Goal: Transaction & Acquisition: Purchase product/service

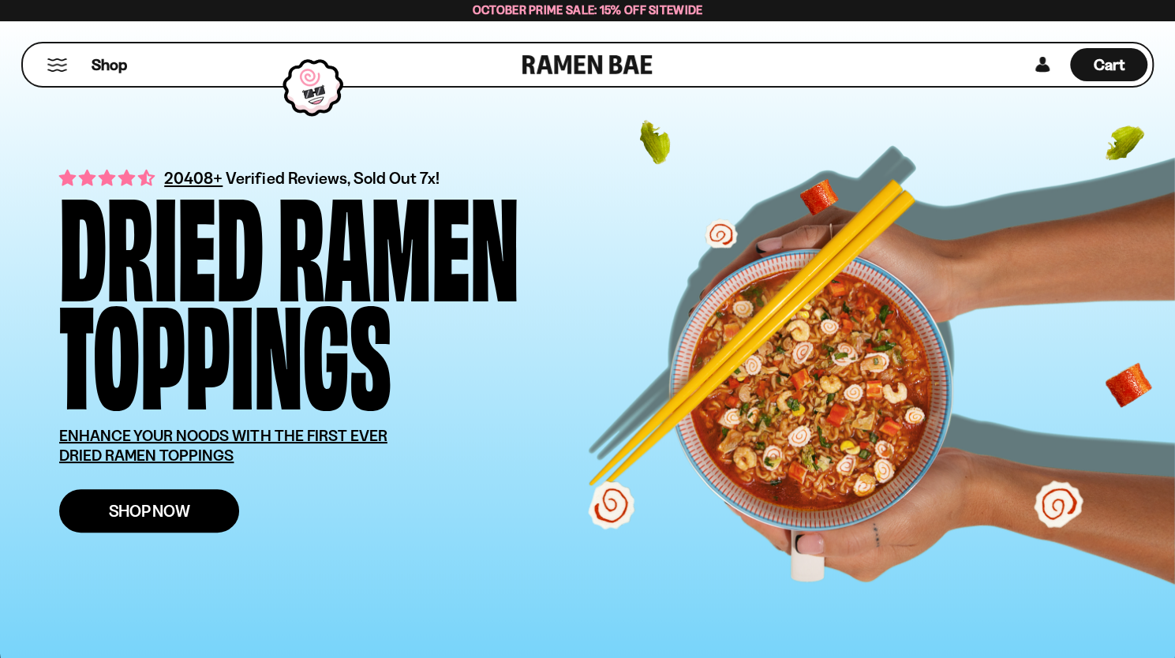
click at [139, 521] on link "Shop Now" at bounding box center [149, 510] width 180 height 43
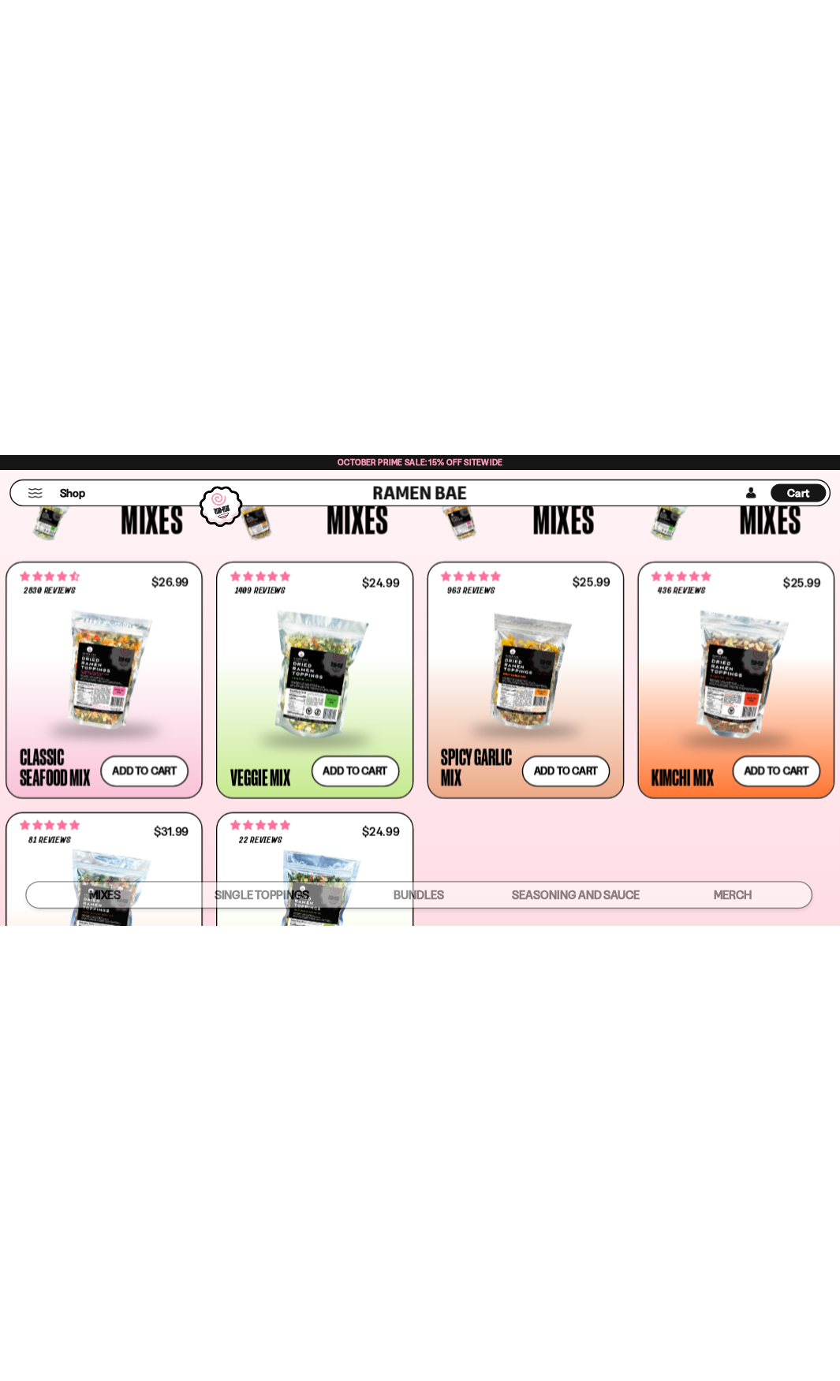
scroll to position [485, 0]
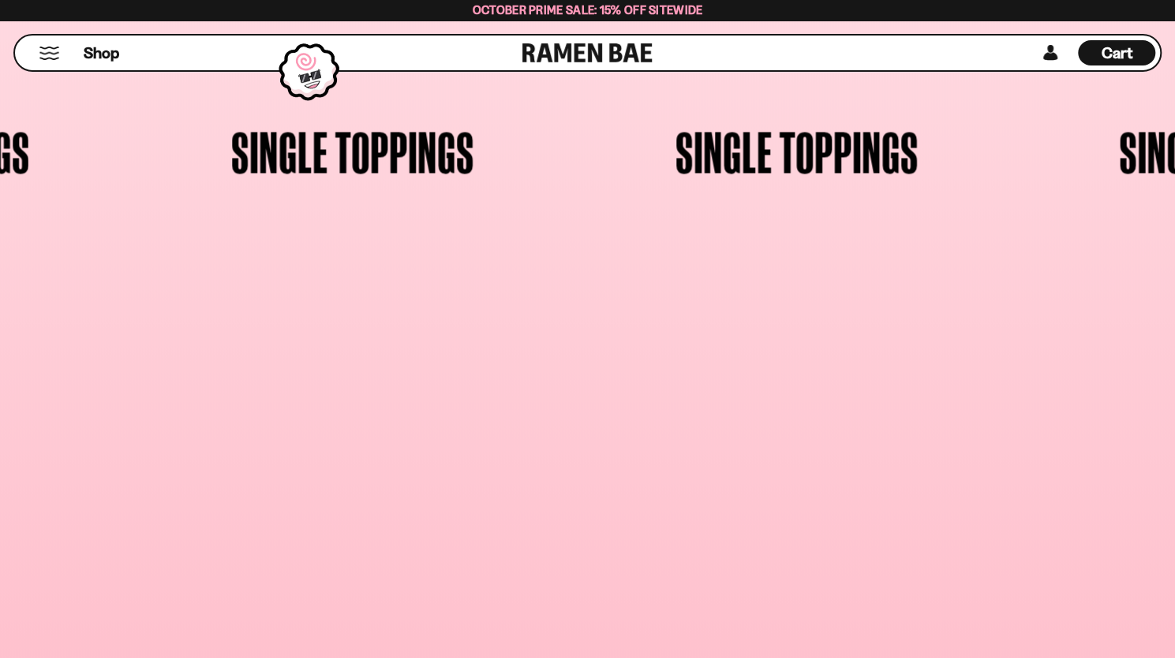
scroll to position [185, 0]
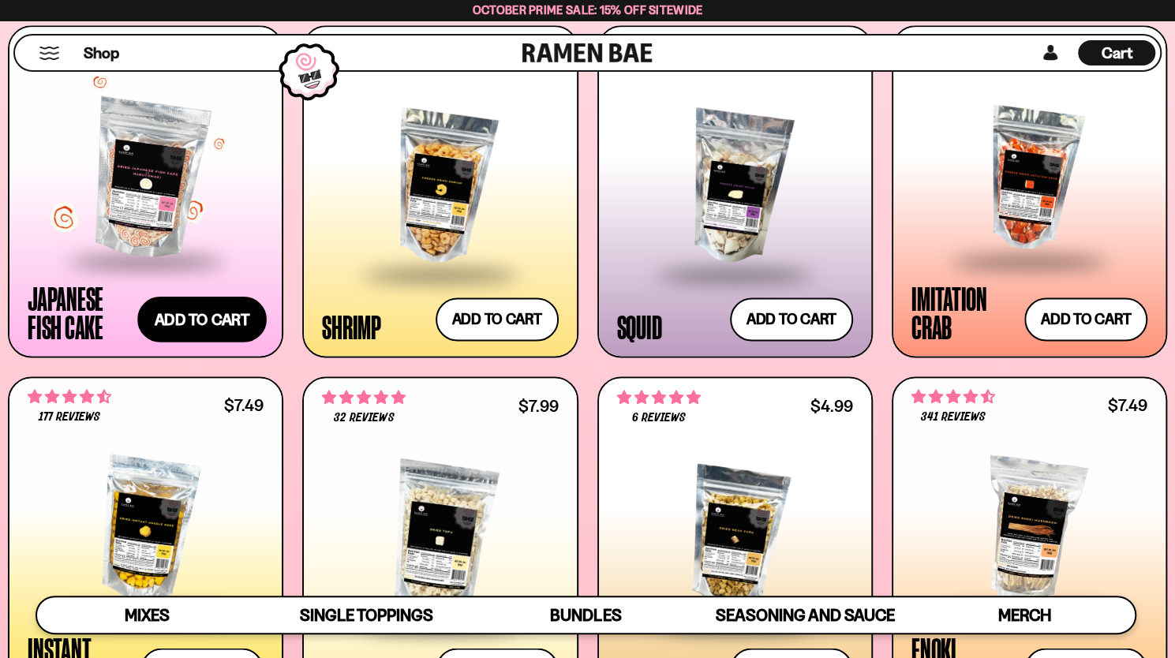
click at [189, 313] on button "Add to cart Add ― Regular price $9.99 Regular price Sale price $9.99 Unit price…" at bounding box center [201, 319] width 129 height 46
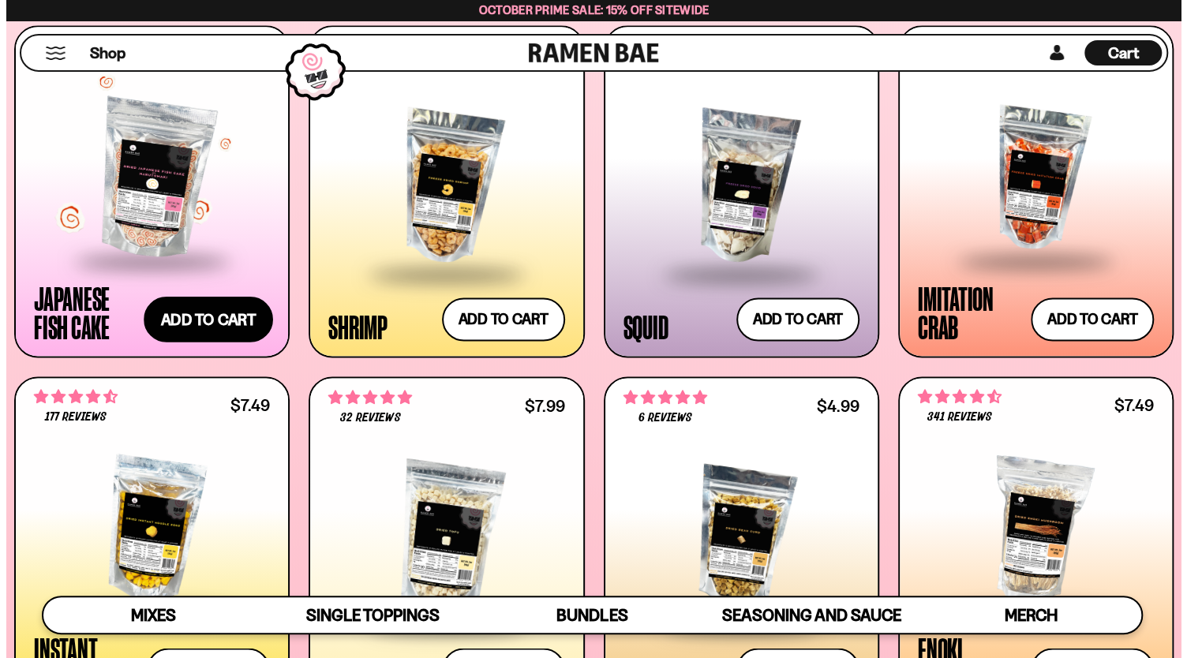
scroll to position [1313, 0]
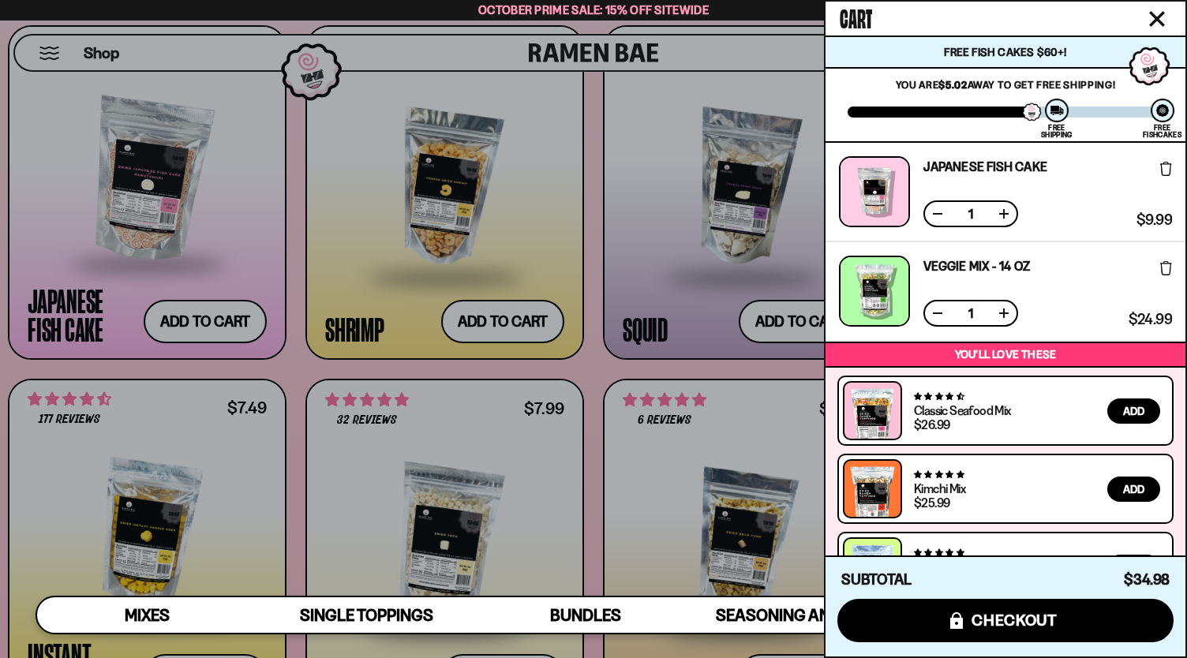
click at [625, 283] on div at bounding box center [593, 329] width 1187 height 658
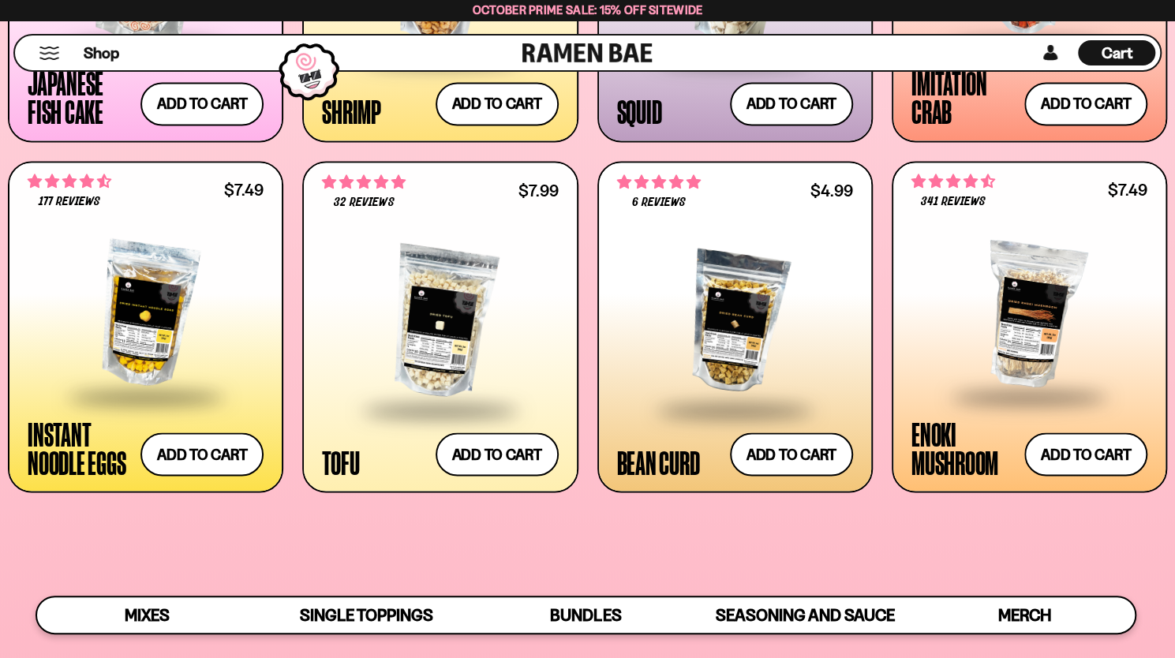
scroll to position [1539, 0]
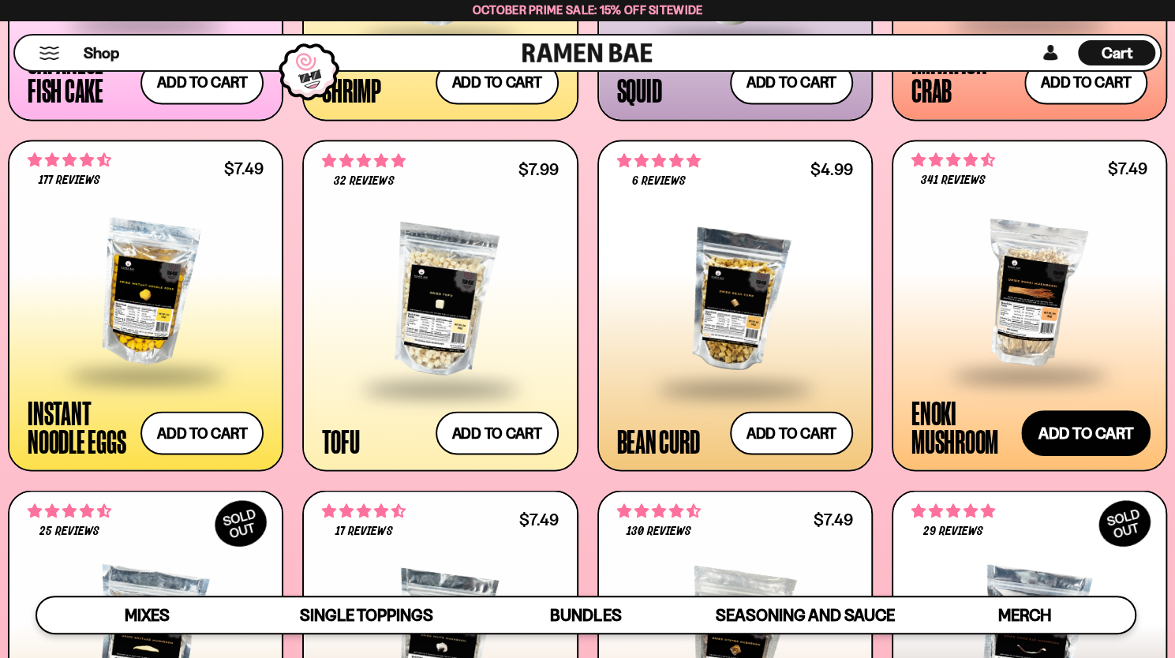
click at [1076, 432] on button "Add to cart Add ― Regular price $7.49 Regular price Sale price $7.49 Unit price…" at bounding box center [1085, 433] width 129 height 46
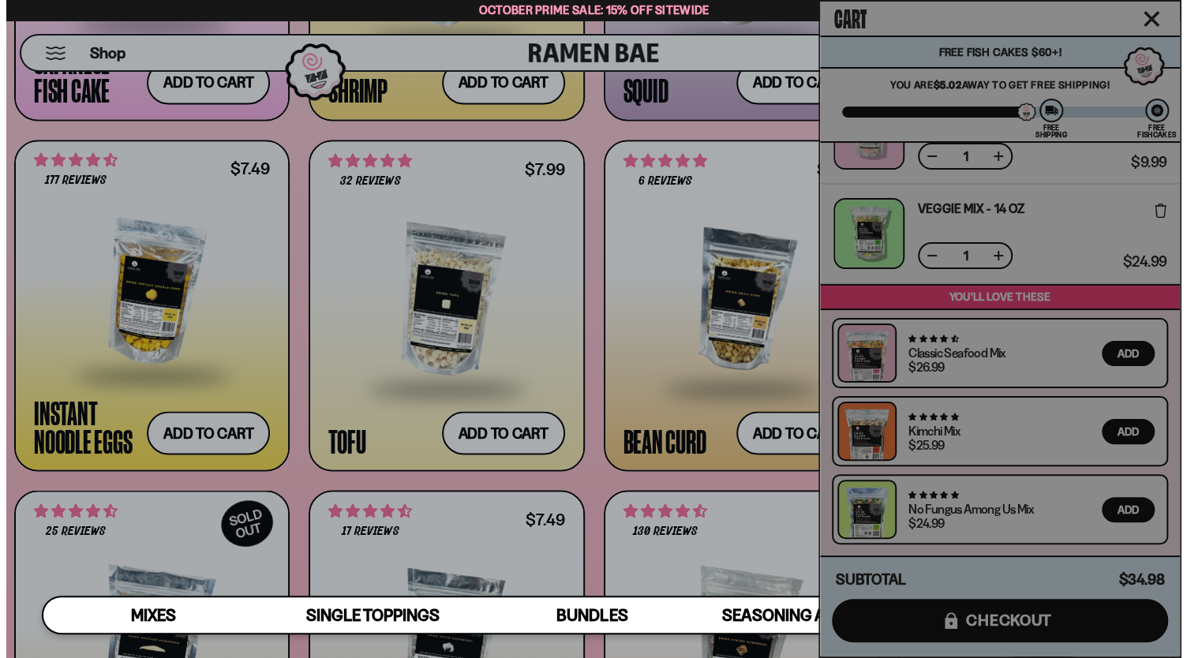
scroll to position [1549, 0]
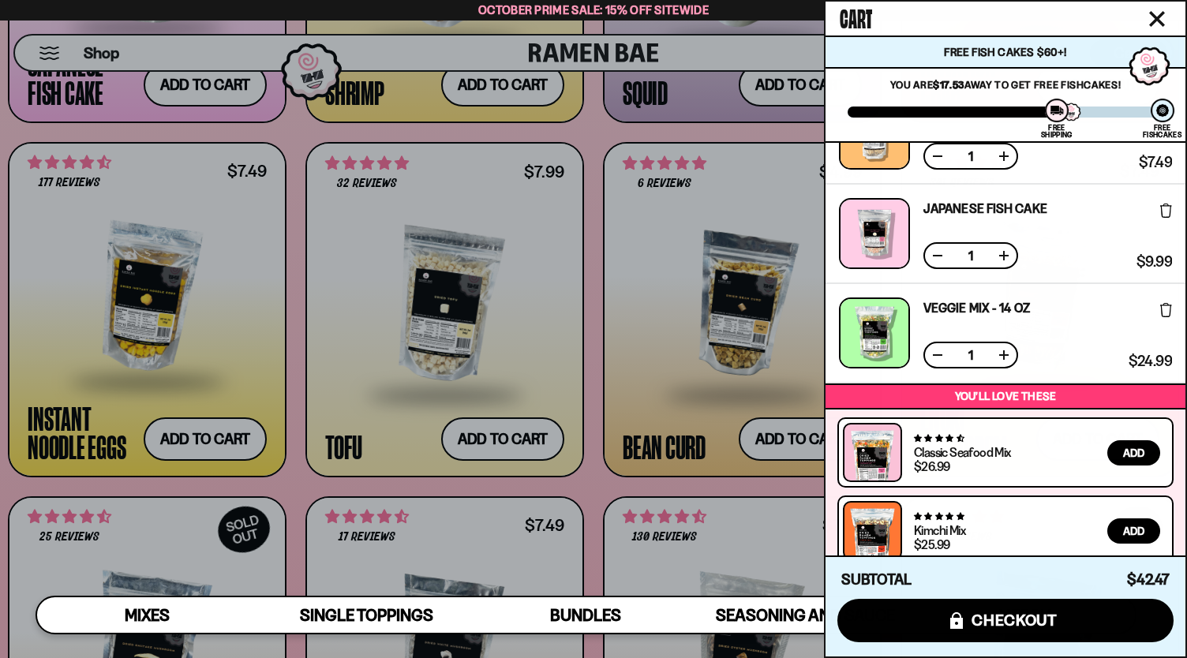
click at [538, 245] on div at bounding box center [593, 329] width 1187 height 658
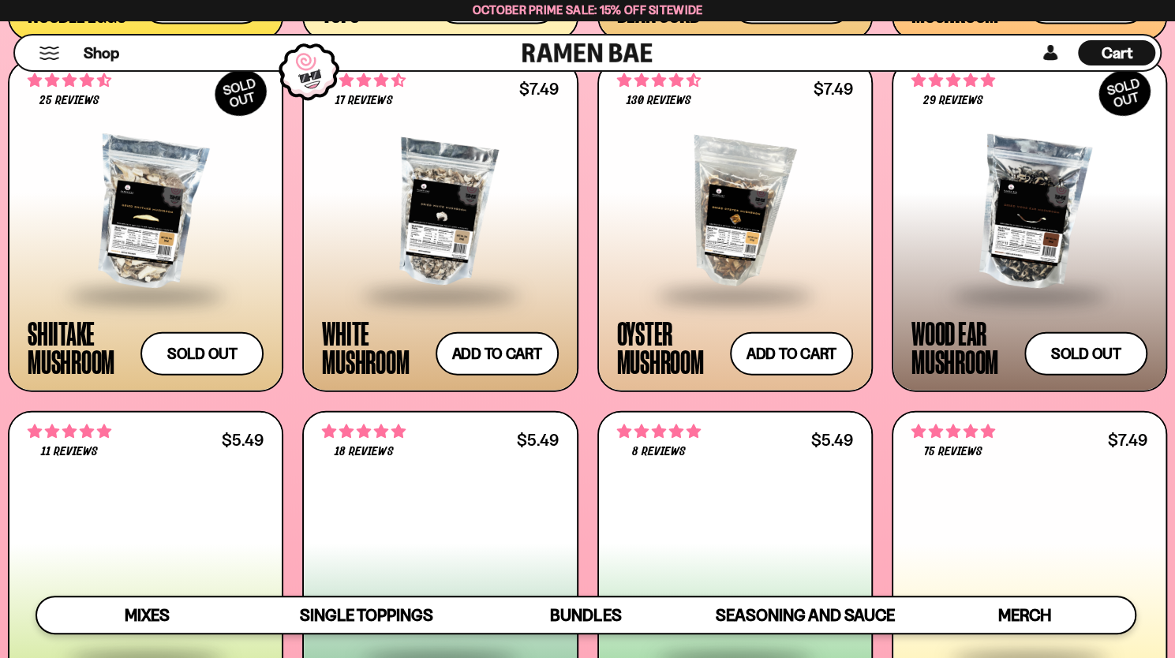
scroll to position [2013, 0]
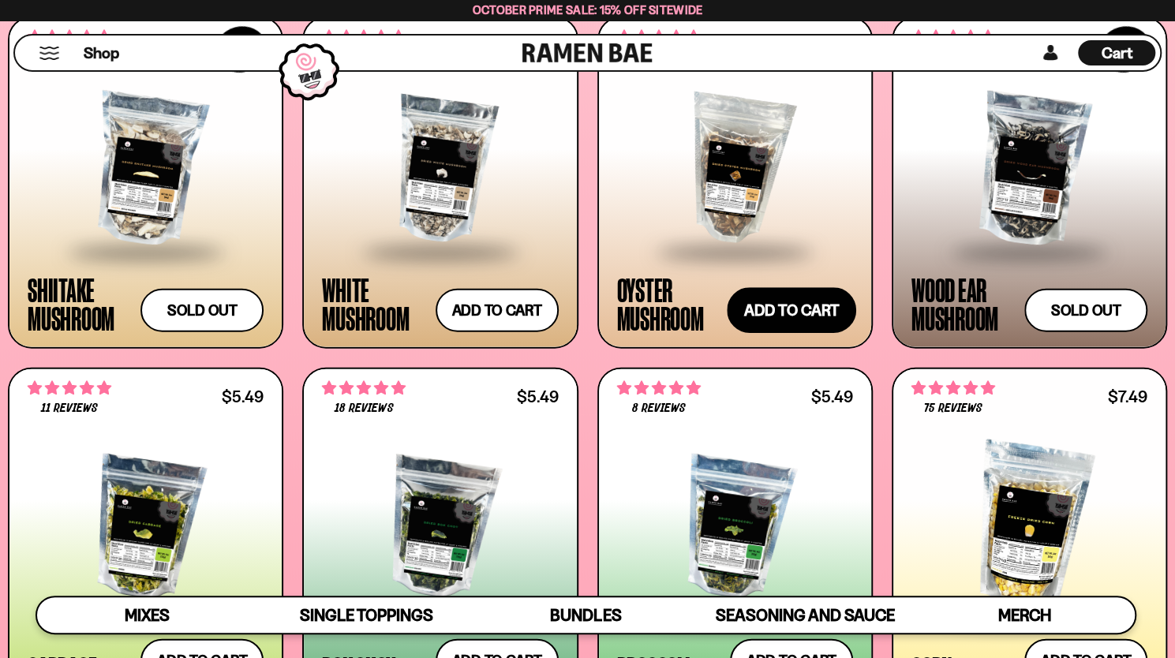
click at [747, 319] on button "Add to cart Add ― Regular price $7.49 Regular price Sale price $7.49 Unit price…" at bounding box center [791, 310] width 129 height 46
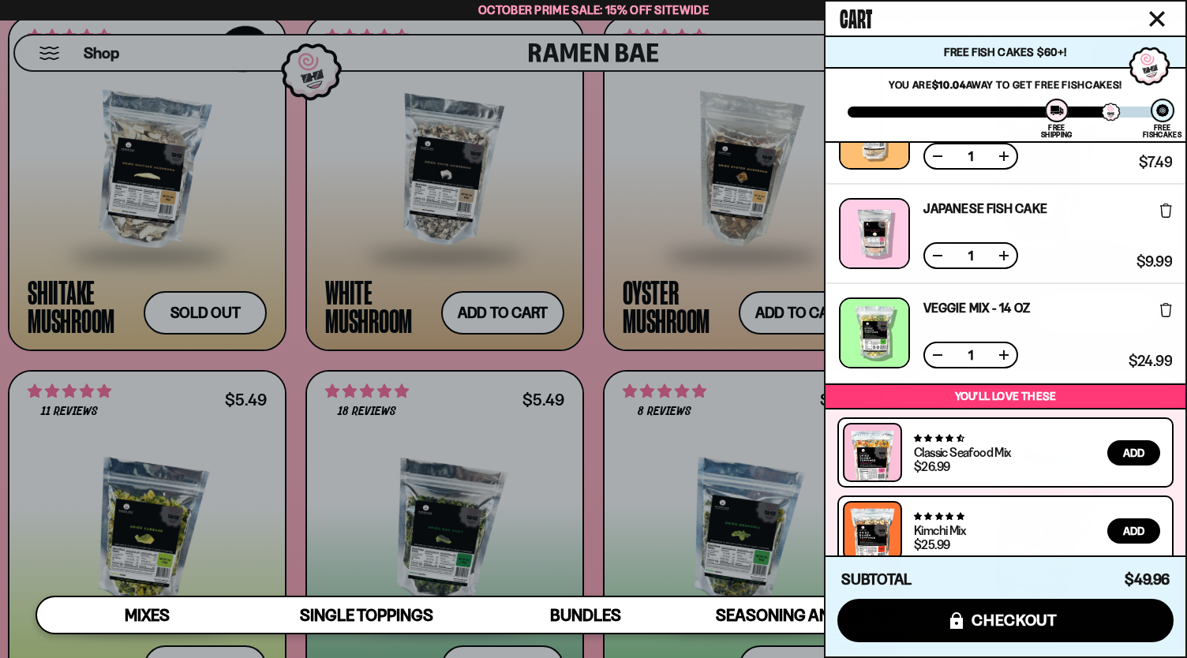
click at [609, 250] on div at bounding box center [593, 329] width 1187 height 658
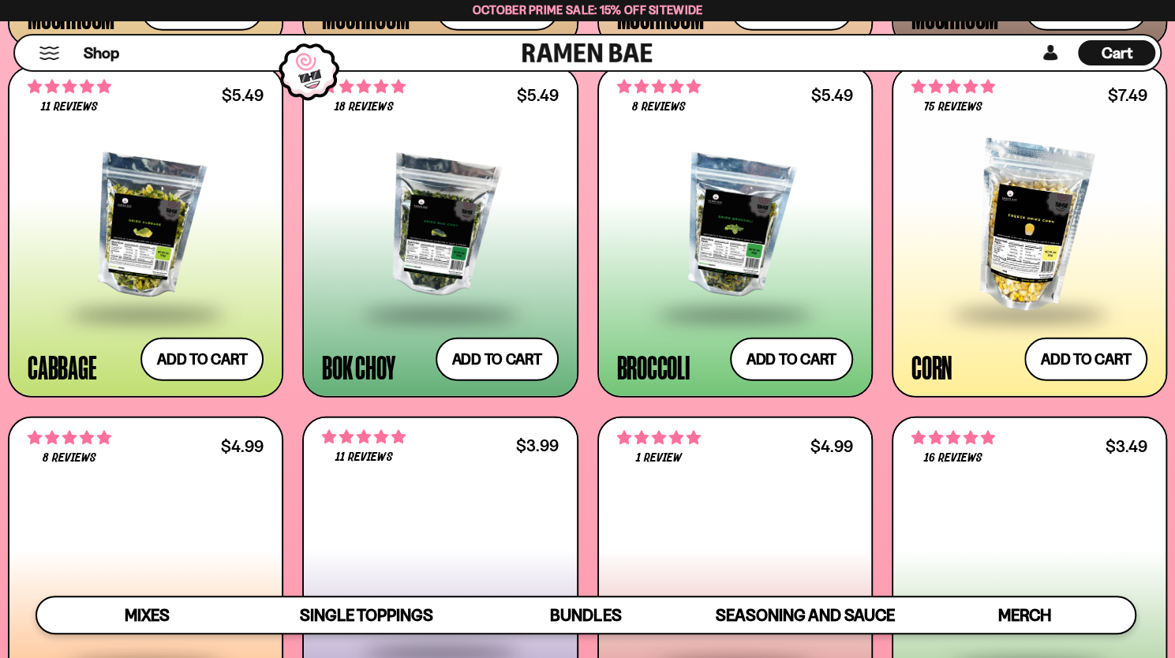
scroll to position [2408, 0]
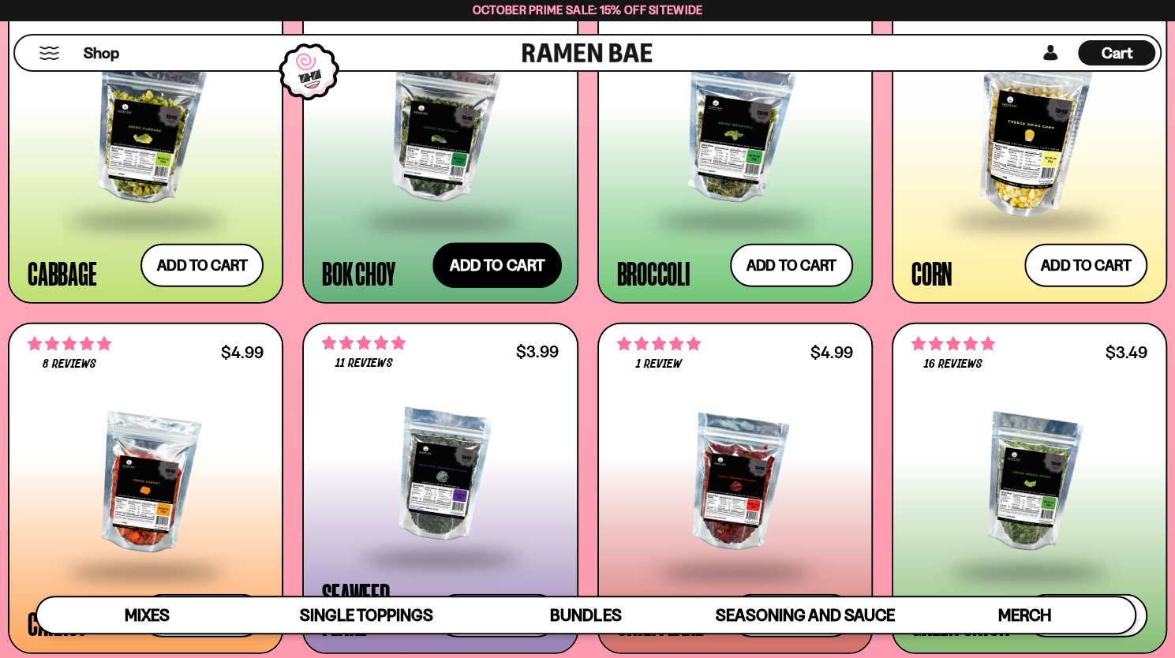
click at [518, 279] on button "Add to cart Add ― Regular price $5.49 Regular price Sale price $5.49 Unit price…" at bounding box center [496, 265] width 129 height 46
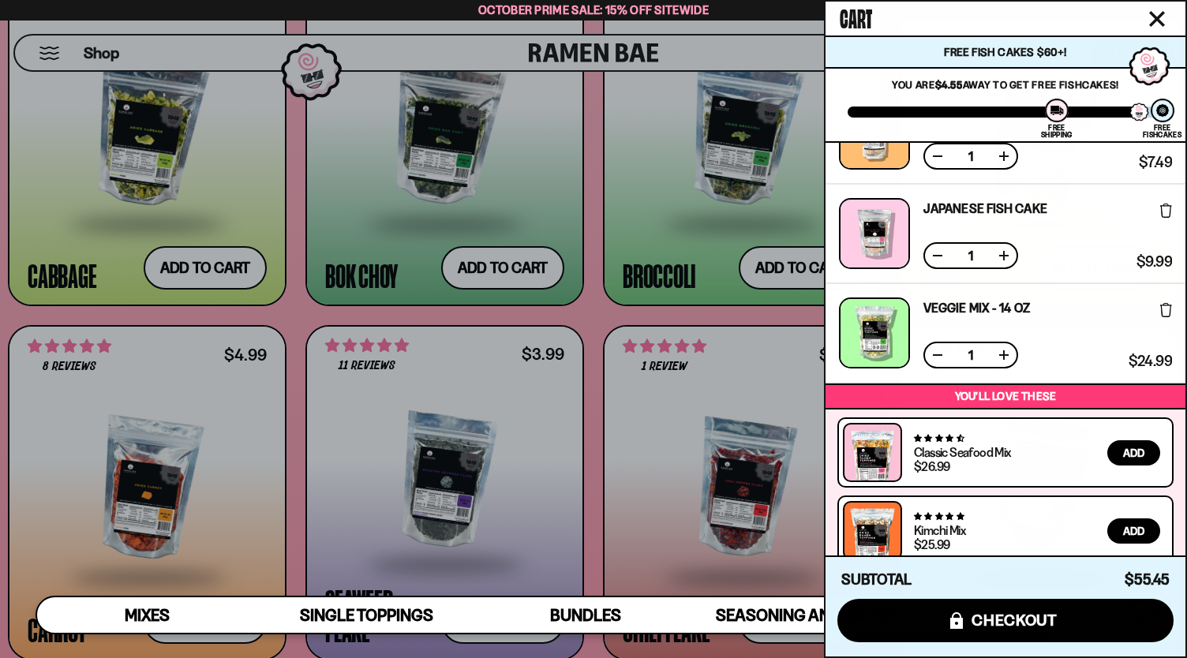
click at [587, 245] on div at bounding box center [593, 329] width 1187 height 658
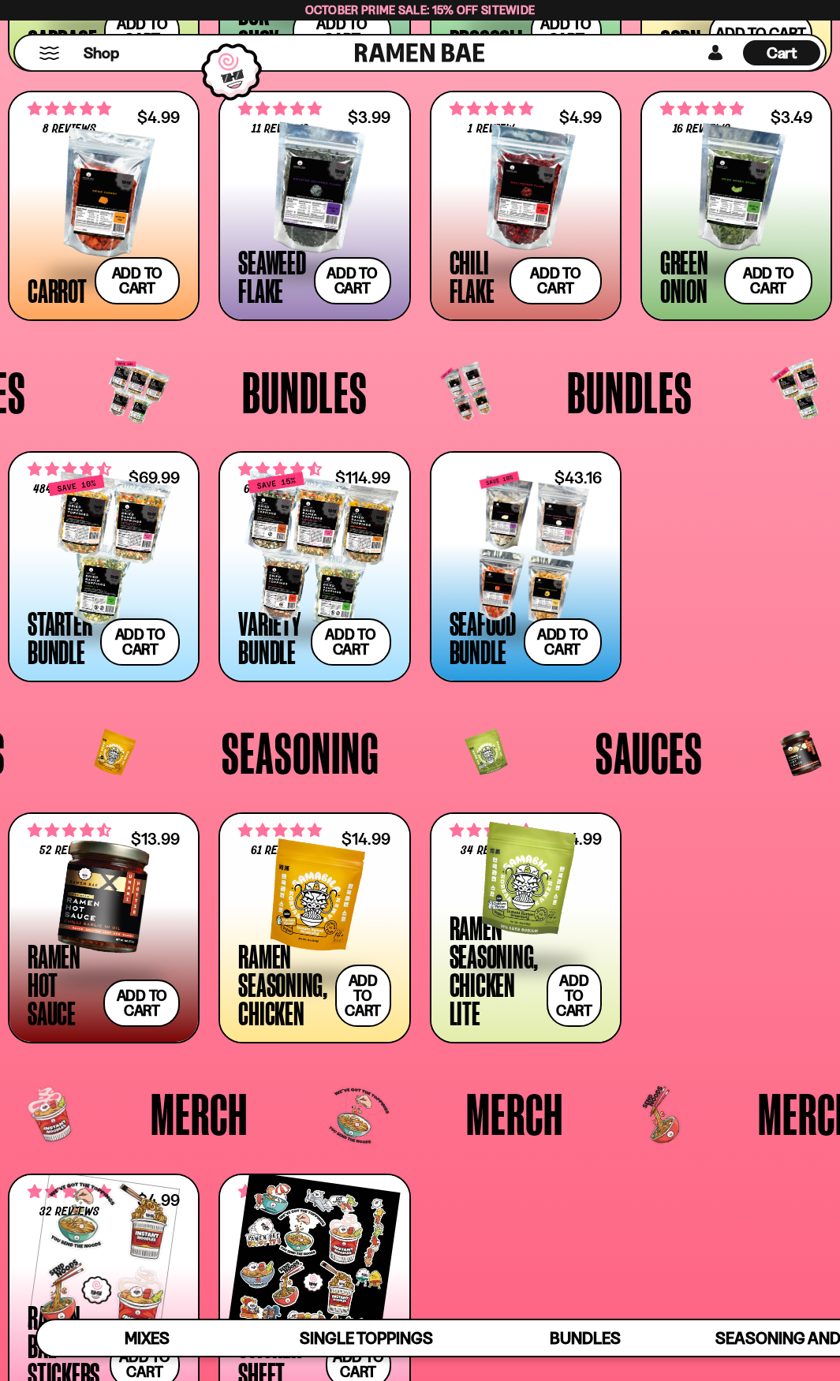
scroll to position [2239, 0]
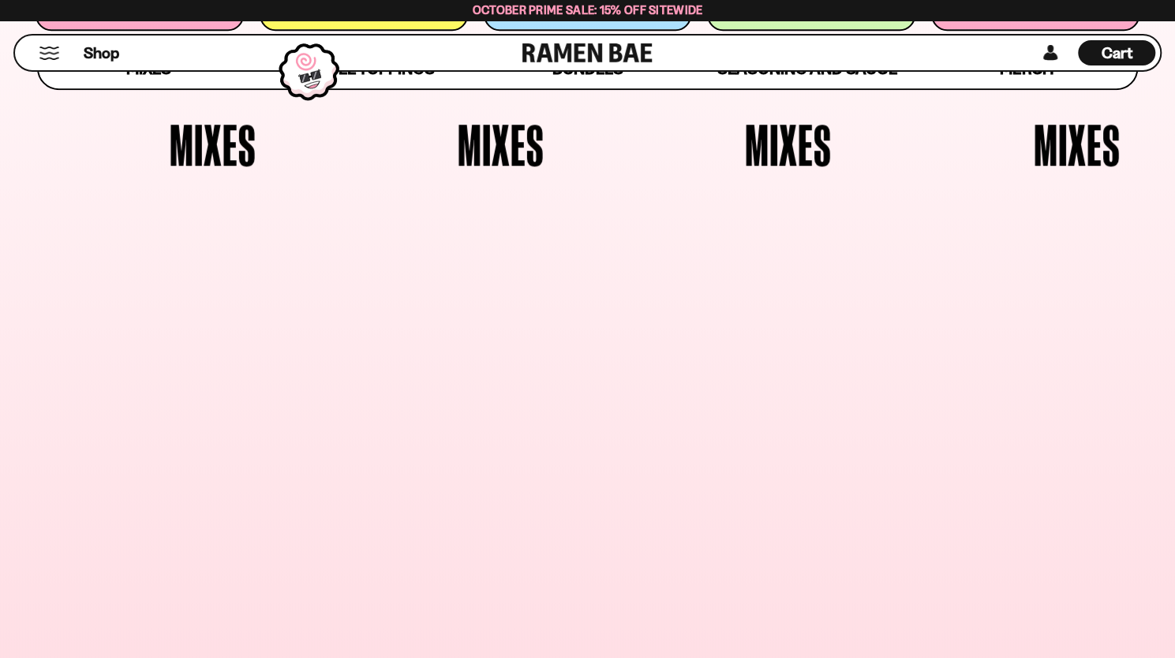
scroll to position [185, 0]
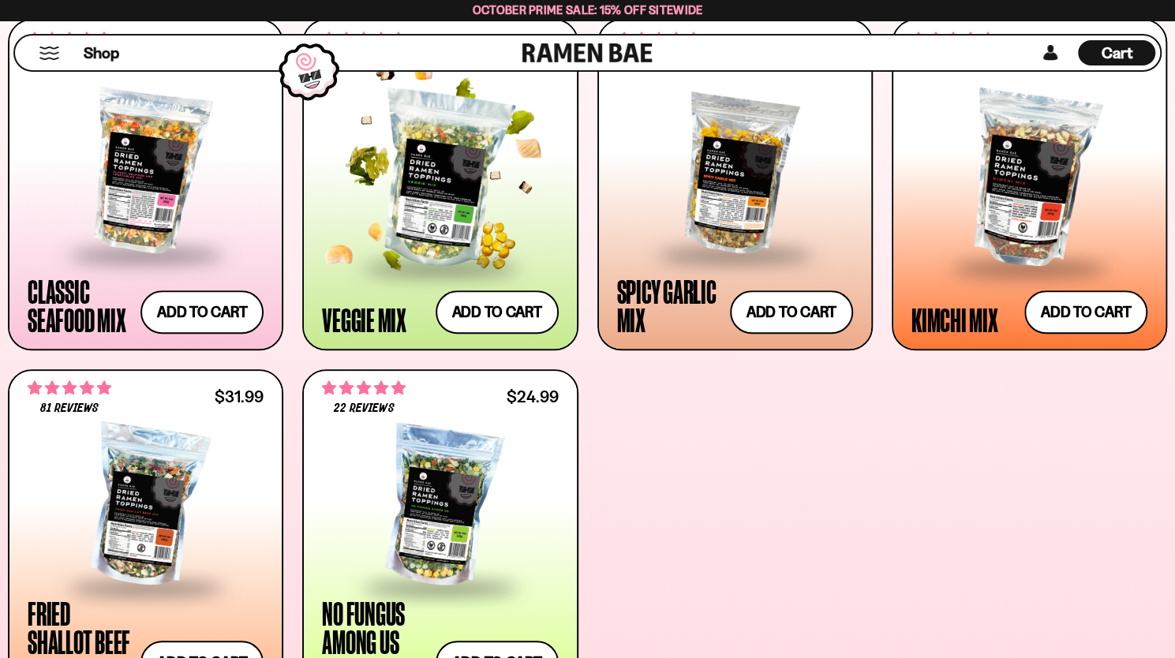
click at [467, 149] on div at bounding box center [440, 180] width 236 height 172
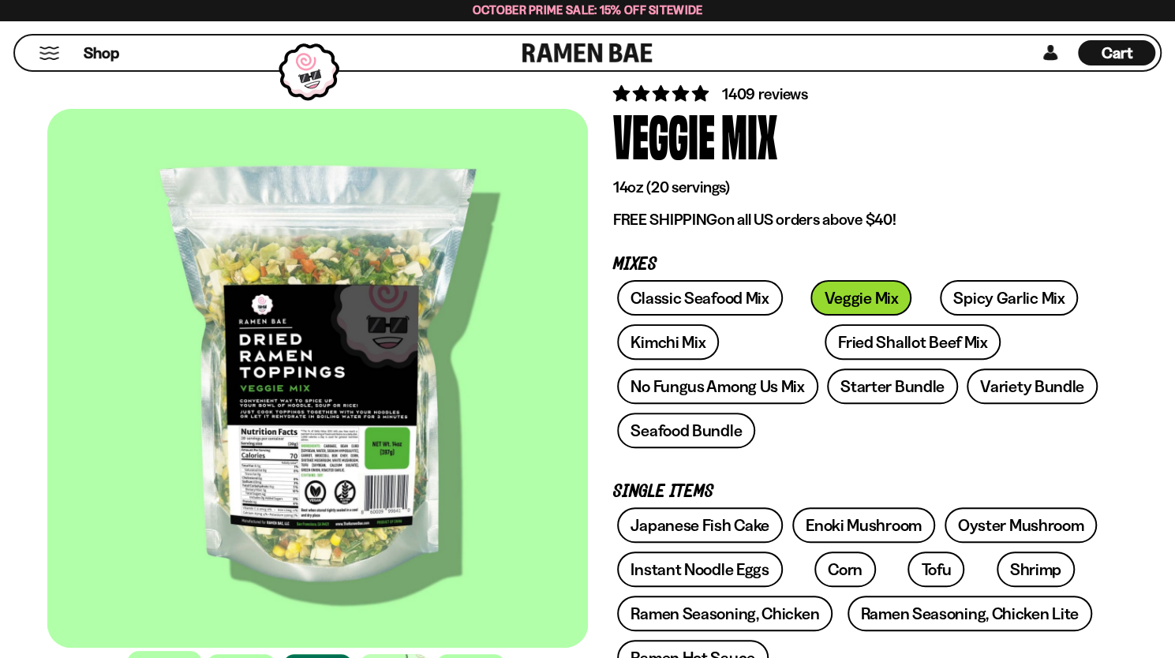
scroll to position [158, 0]
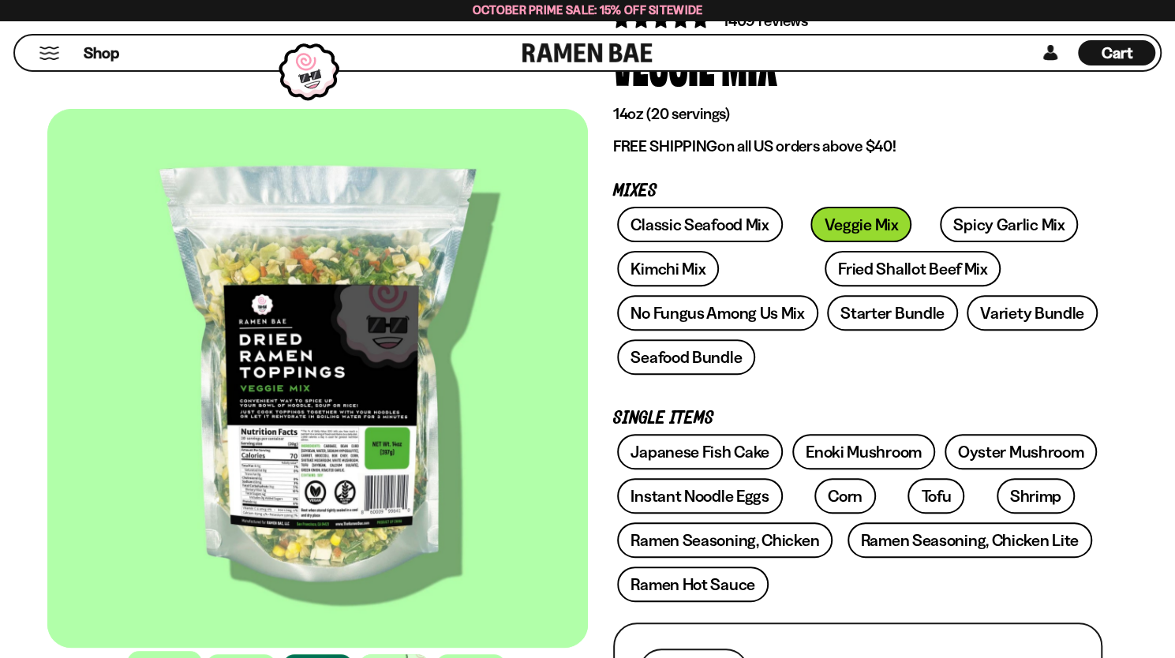
click at [322, 418] on div at bounding box center [317, 378] width 540 height 539
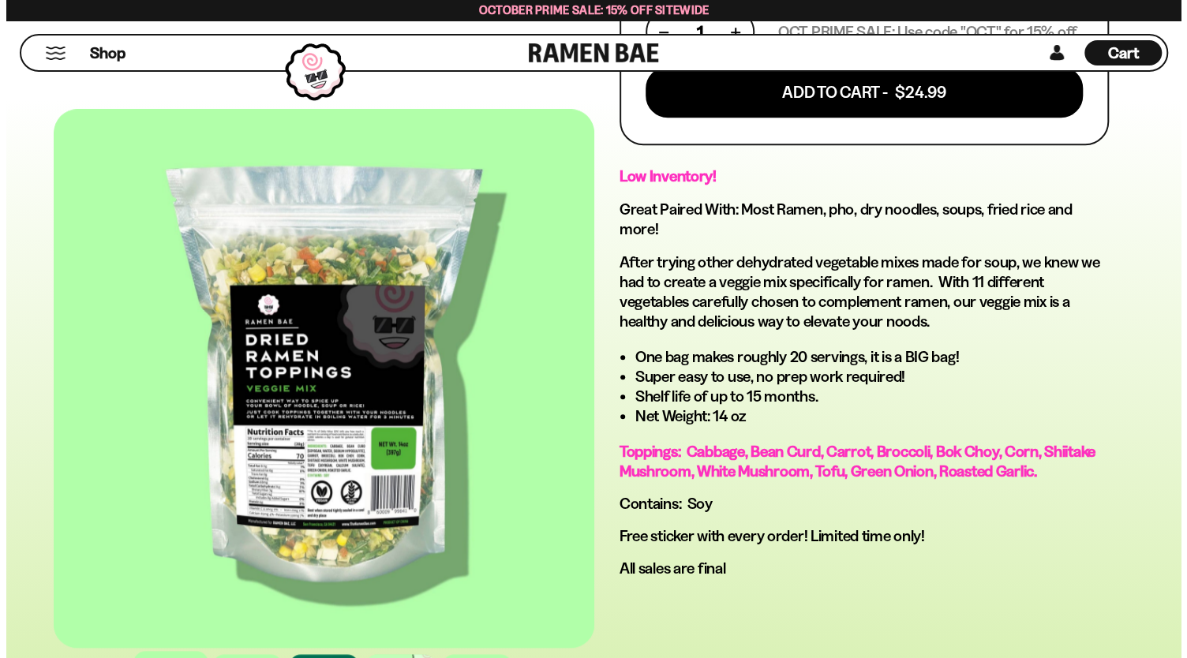
scroll to position [552, 0]
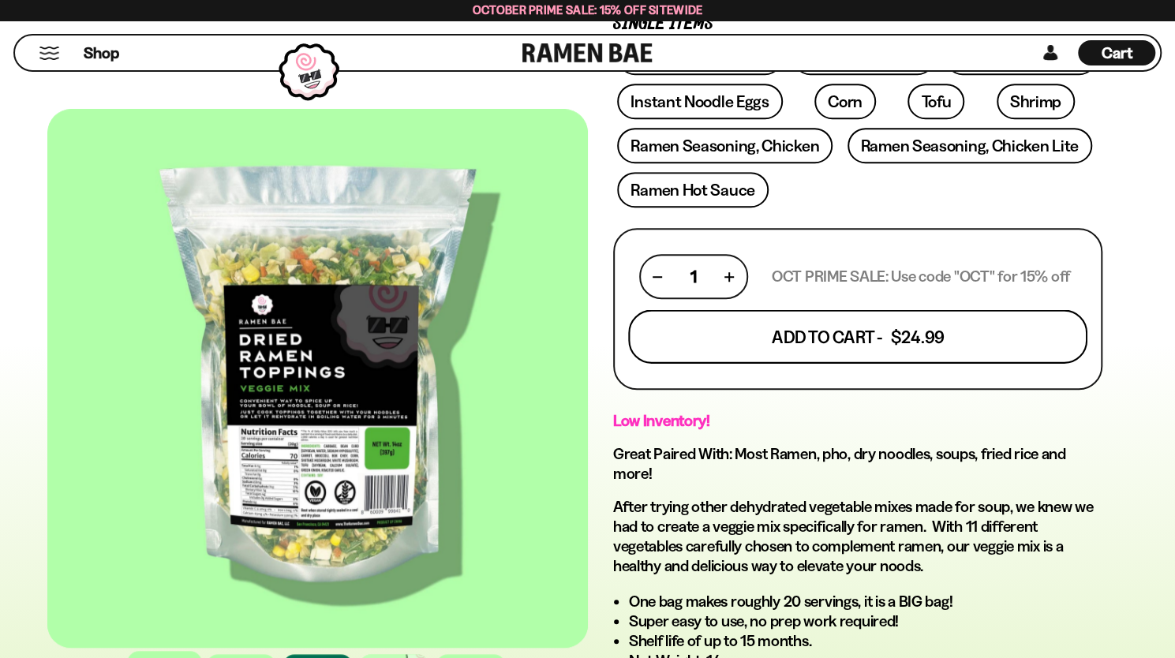
click at [817, 342] on button "Add To Cart - $24.99" at bounding box center [857, 337] width 459 height 54
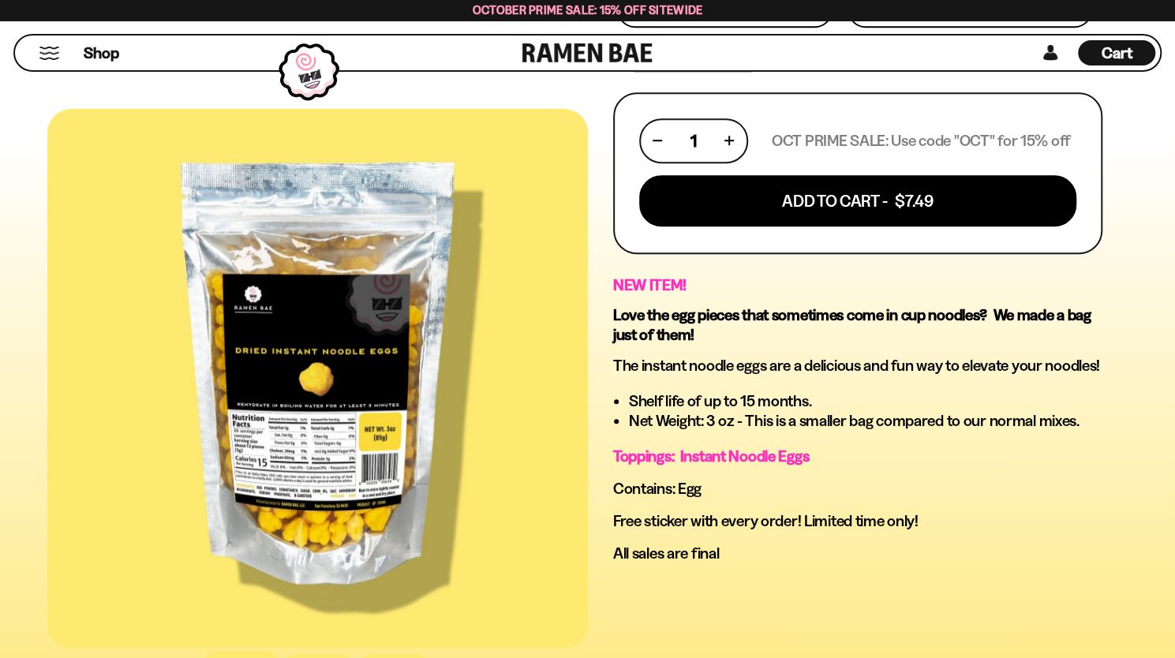
scroll to position [1026, 0]
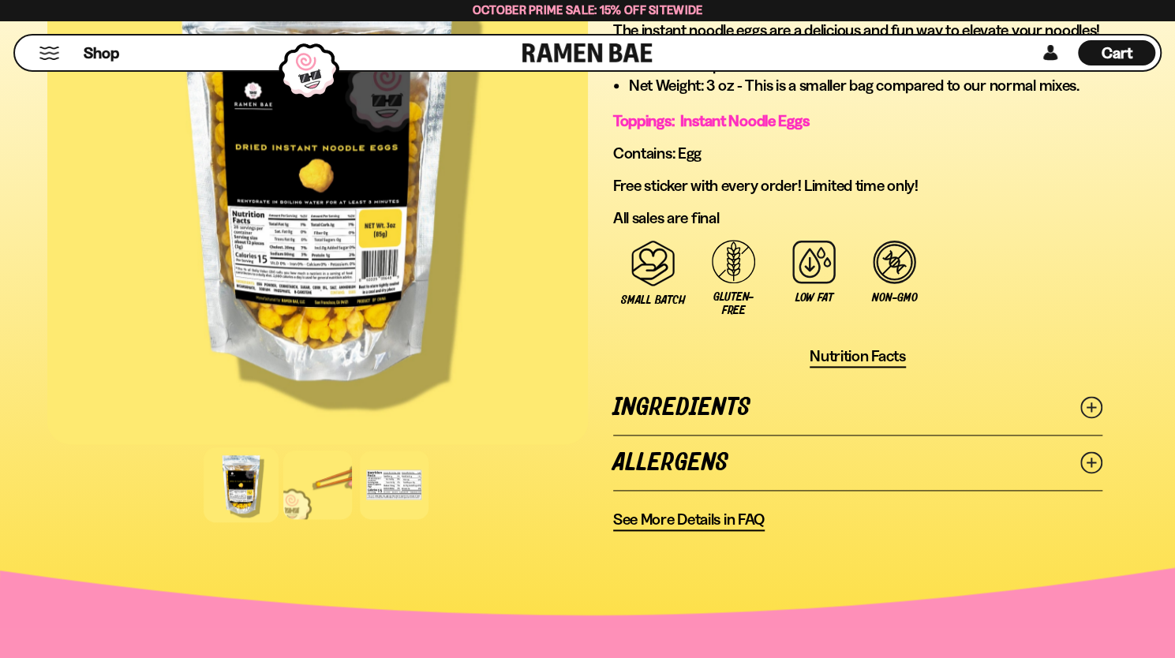
click at [765, 427] on link "Ingredients" at bounding box center [857, 407] width 489 height 54
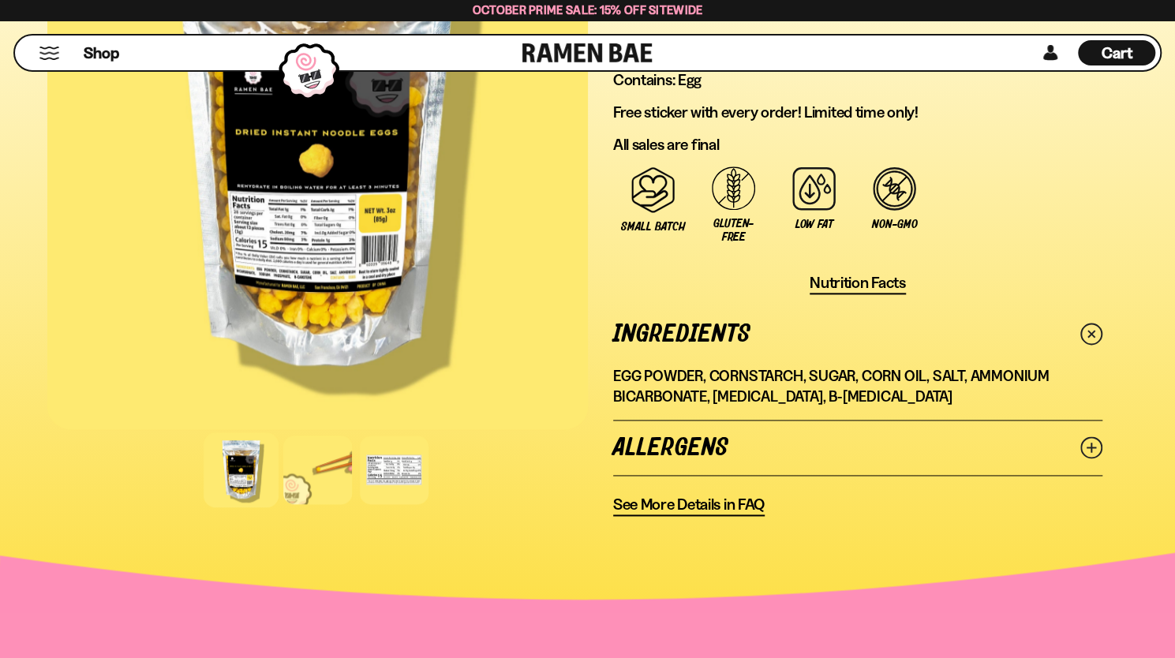
scroll to position [1183, 0]
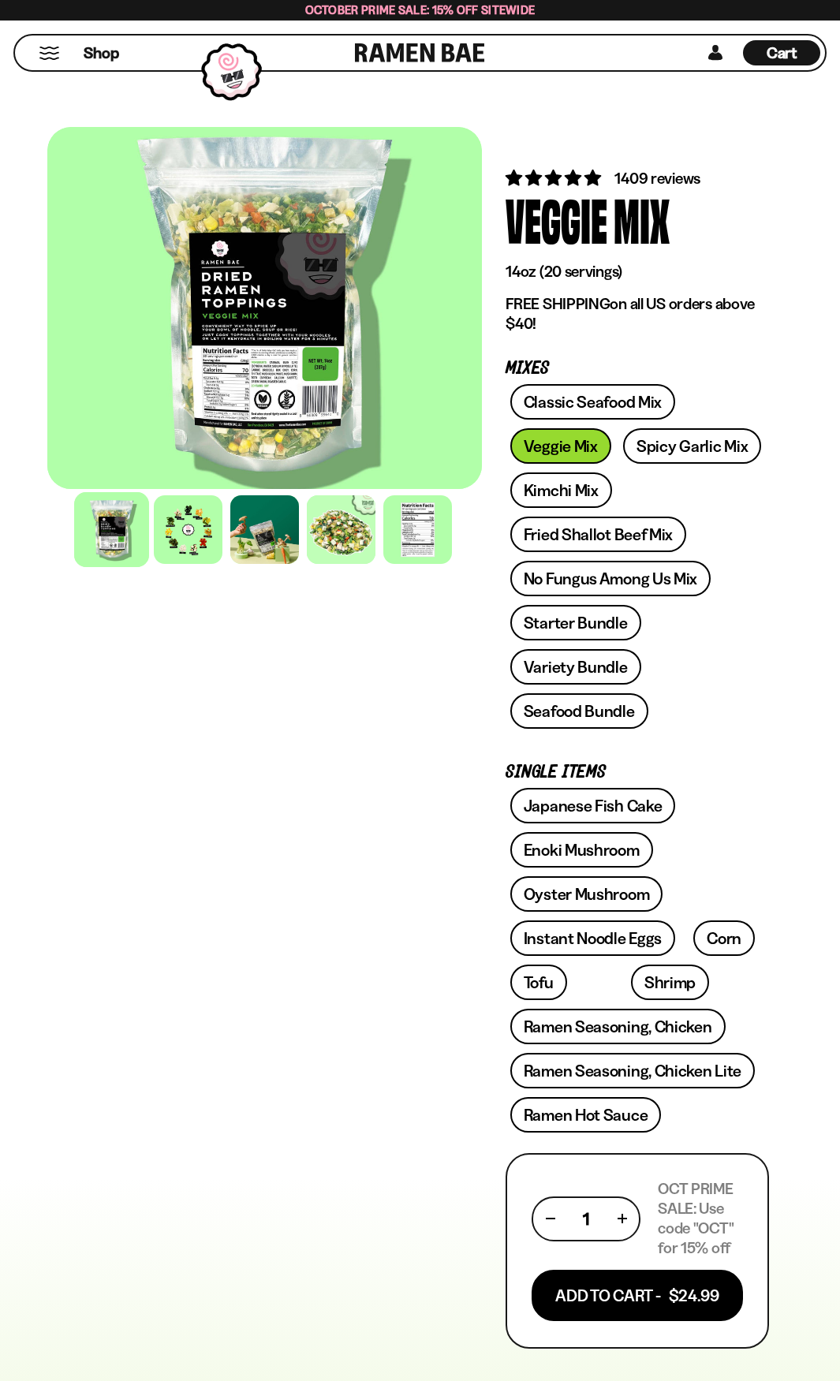
scroll to position [552, 0]
